Goal: Information Seeking & Learning: Learn about a topic

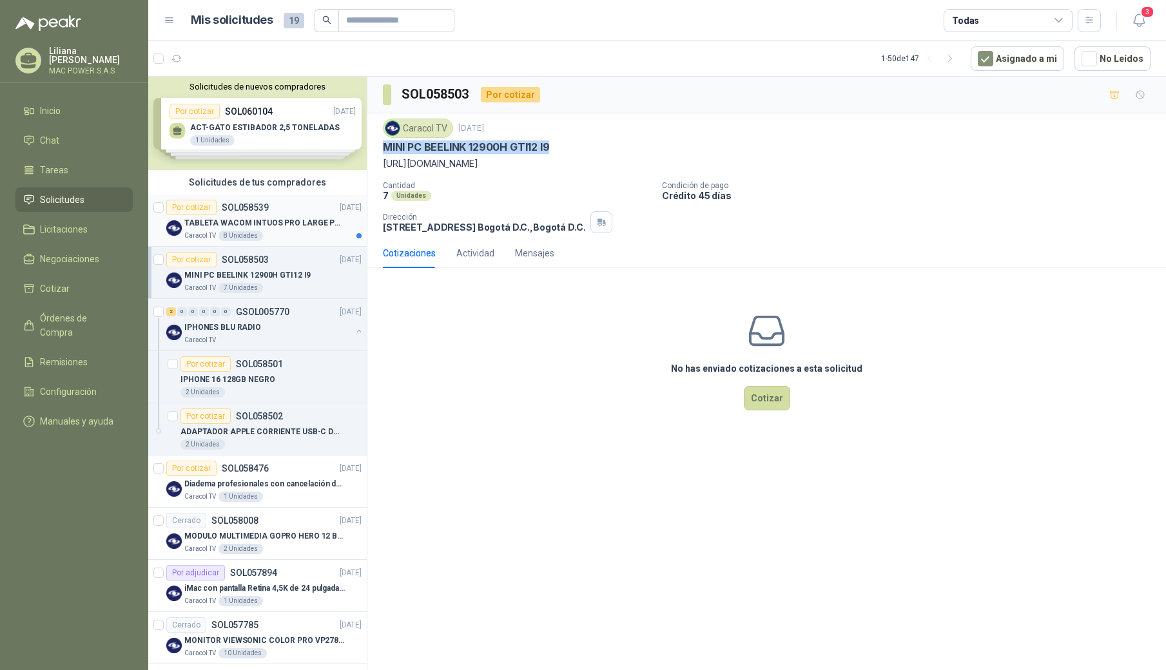
click at [286, 225] on p "TABLETA WACOM INTUOS PRO LARGE PTK870K0A" at bounding box center [264, 223] width 161 height 12
drag, startPoint x: 384, startPoint y: 146, endPoint x: 645, endPoint y: 145, distance: 261.1
click at [645, 145] on div "TABLETA WACOM INTUOS PRO LARGE PTK870K0A" at bounding box center [767, 148] width 768 height 14
copy p "TABLETA WACOM INTUOS PRO LARGE PTK870K0A"
click at [293, 384] on div "IPHONE 16 128GB NEGRO" at bounding box center [271, 379] width 181 height 15
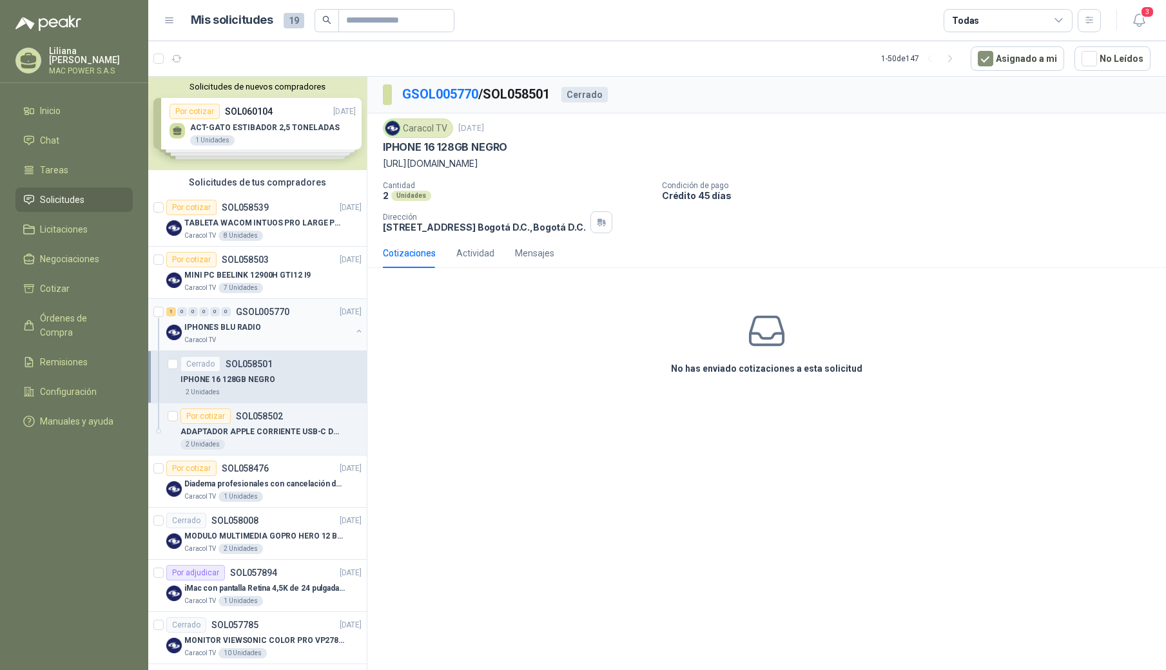
click at [235, 335] on div "IPHONES BLU RADIO" at bounding box center [267, 327] width 167 height 15
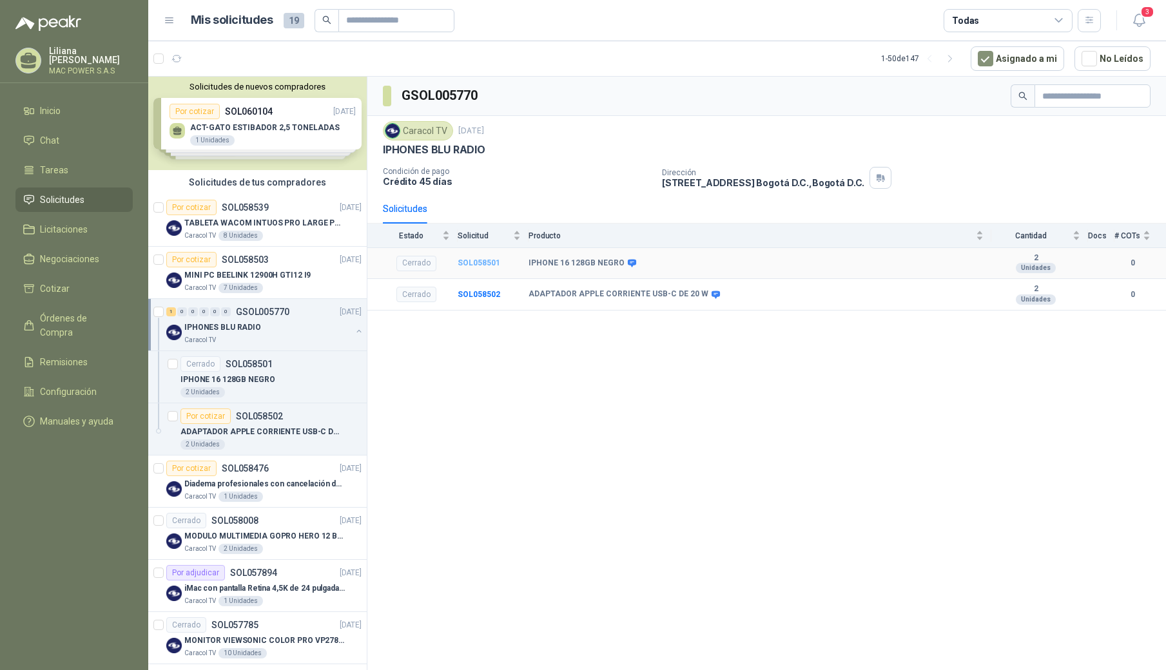
click at [473, 264] on b "SOL058501" at bounding box center [479, 263] width 43 height 9
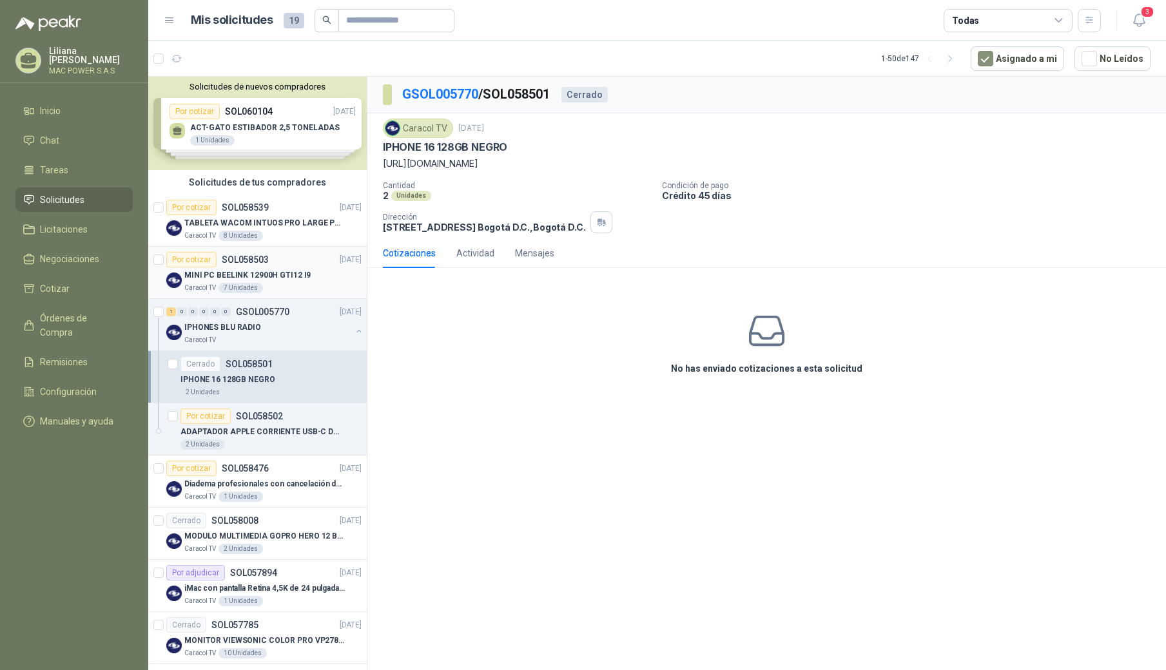
click at [275, 280] on p "MINI PC BEELINK 12900H GTI12 I9" at bounding box center [247, 275] width 126 height 12
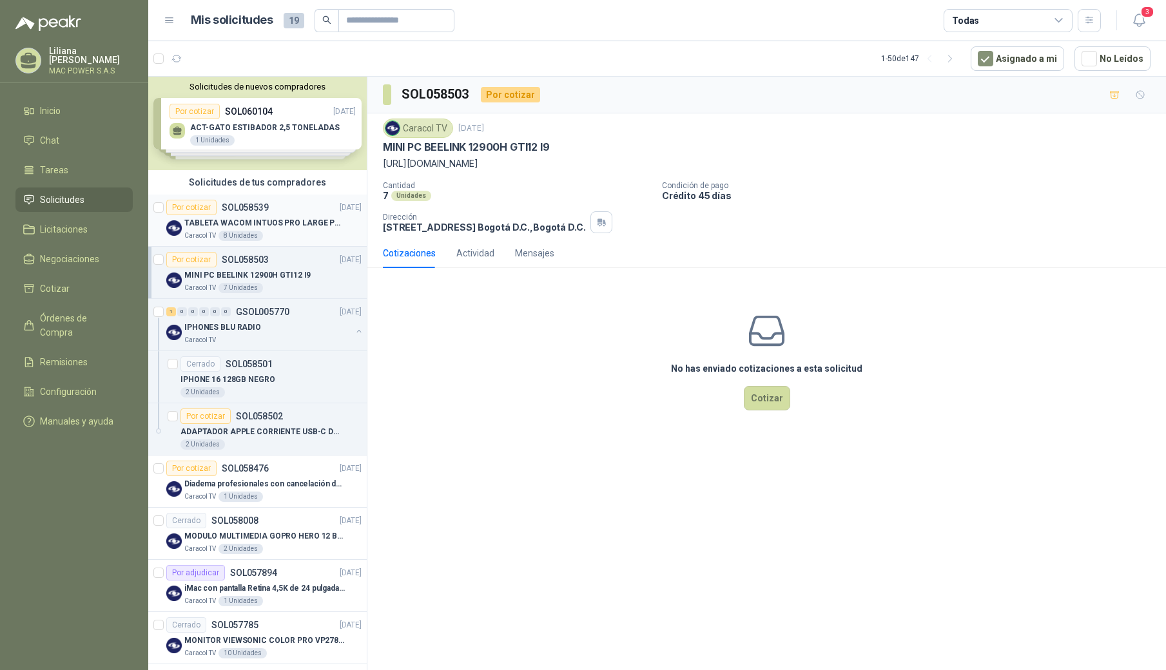
click at [268, 230] on div "TABLETA WACOM INTUOS PRO LARGE PTK870K0A" at bounding box center [272, 222] width 177 height 15
drag, startPoint x: 384, startPoint y: 164, endPoint x: 842, endPoint y: 162, distance: 458.4
click at [842, 162] on p "[URL][DOMAIN_NAME]" at bounding box center [767, 164] width 768 height 14
copy p "[URL][DOMAIN_NAME]"
click at [470, 168] on p "[URL][DOMAIN_NAME]" at bounding box center [767, 164] width 768 height 14
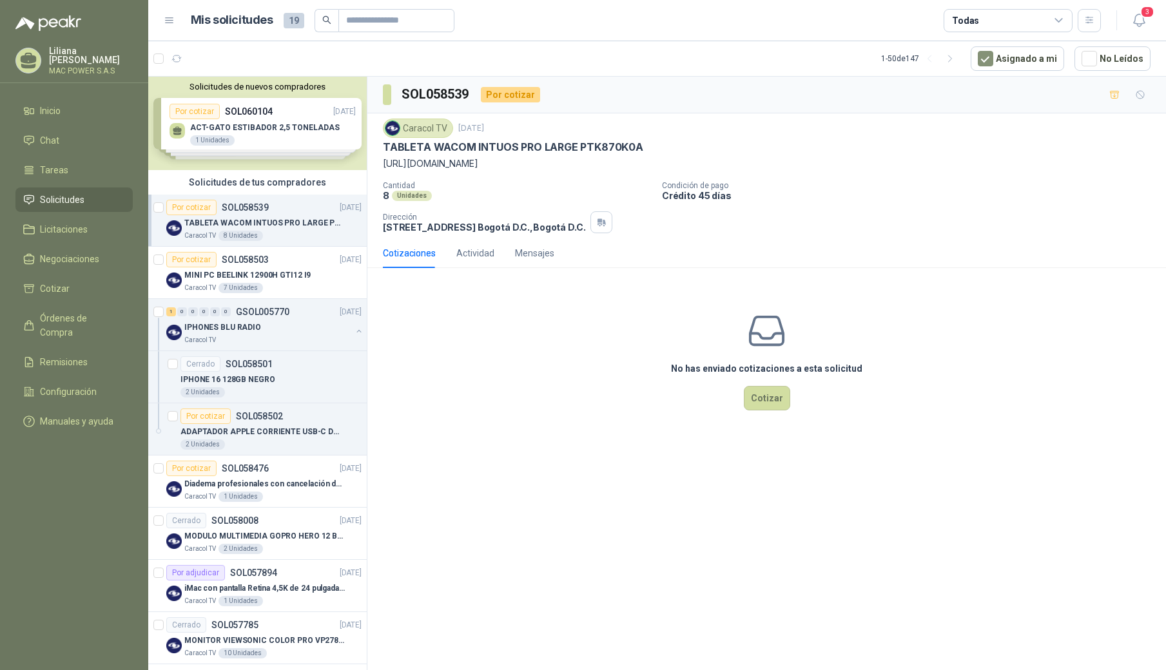
drag, startPoint x: 382, startPoint y: 164, endPoint x: 868, endPoint y: 163, distance: 486.1
click at [868, 163] on div "Caracol TV [DATE] TABLETA WACOM INTUOS PRO LARGE PTK870K0A [URL][DOMAIN_NAME] C…" at bounding box center [766, 175] width 799 height 125
copy p "[URL][DOMAIN_NAME]"
